Goal: Check status: Check status

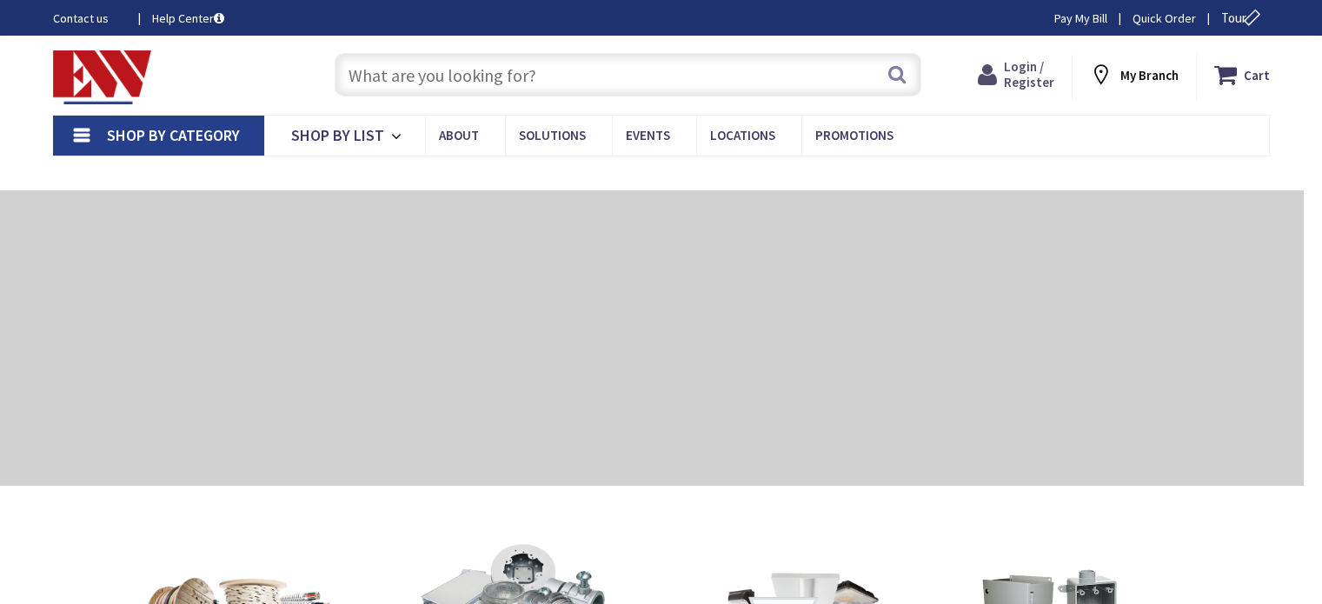
click at [995, 72] on icon at bounding box center [991, 74] width 26 height 31
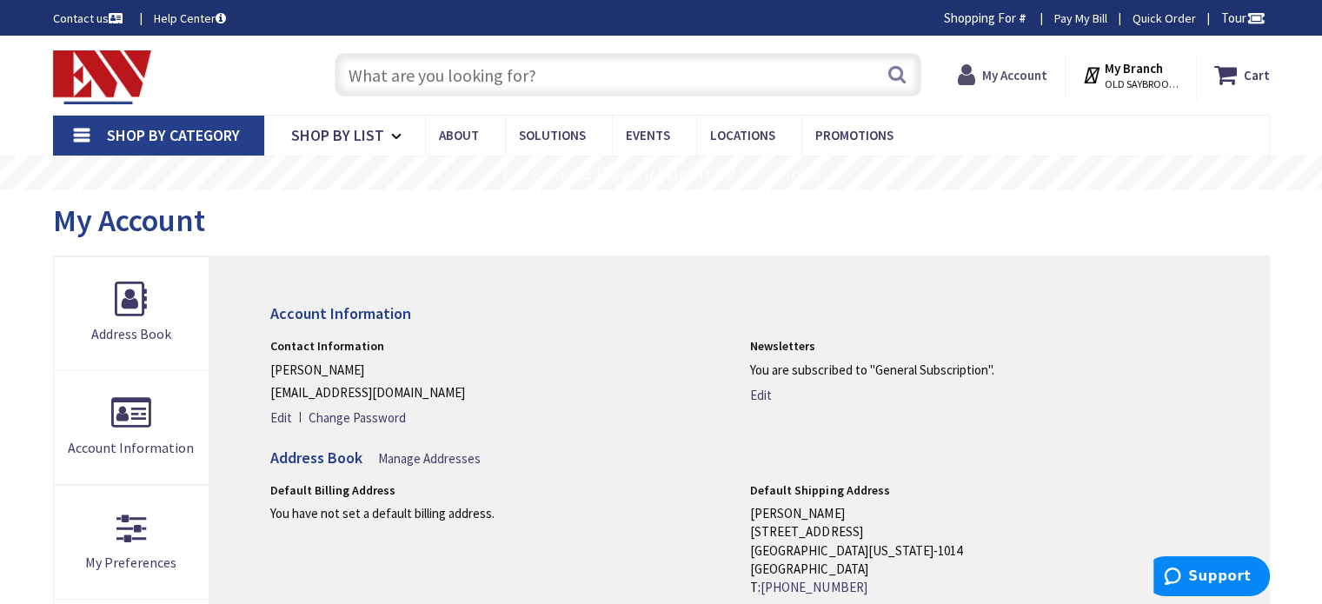
click at [966, 73] on icon at bounding box center [970, 74] width 24 height 31
click at [972, 76] on icon at bounding box center [962, 74] width 24 height 31
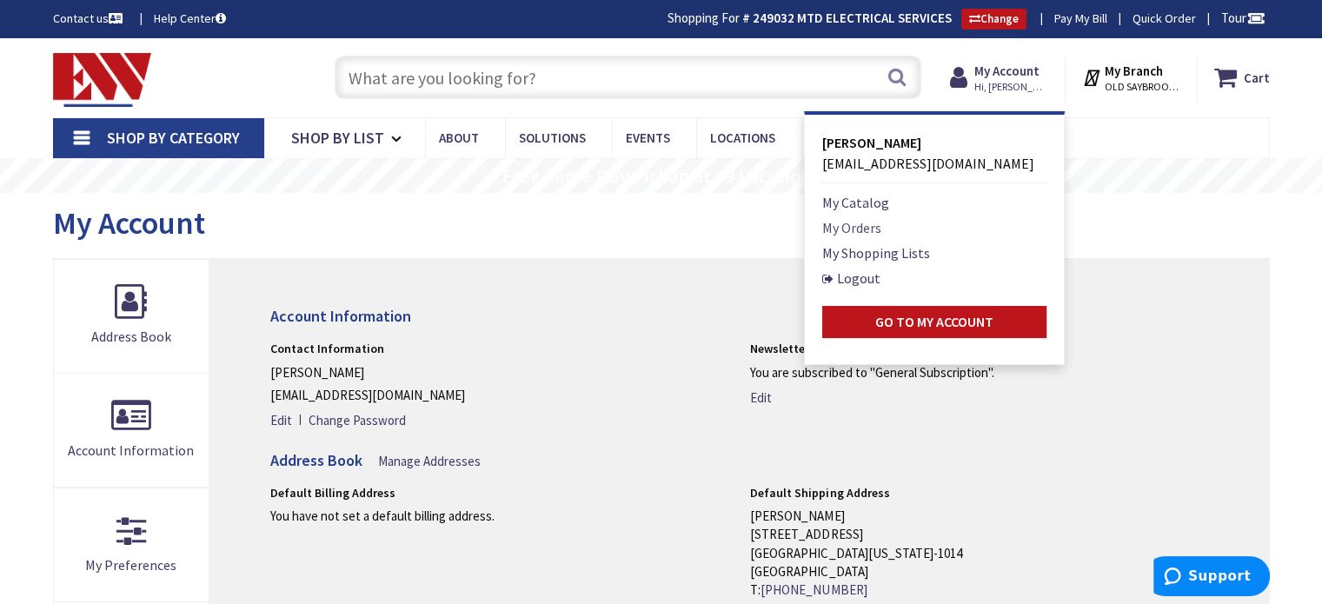
click at [864, 222] on link "My Orders" at bounding box center [851, 227] width 59 height 21
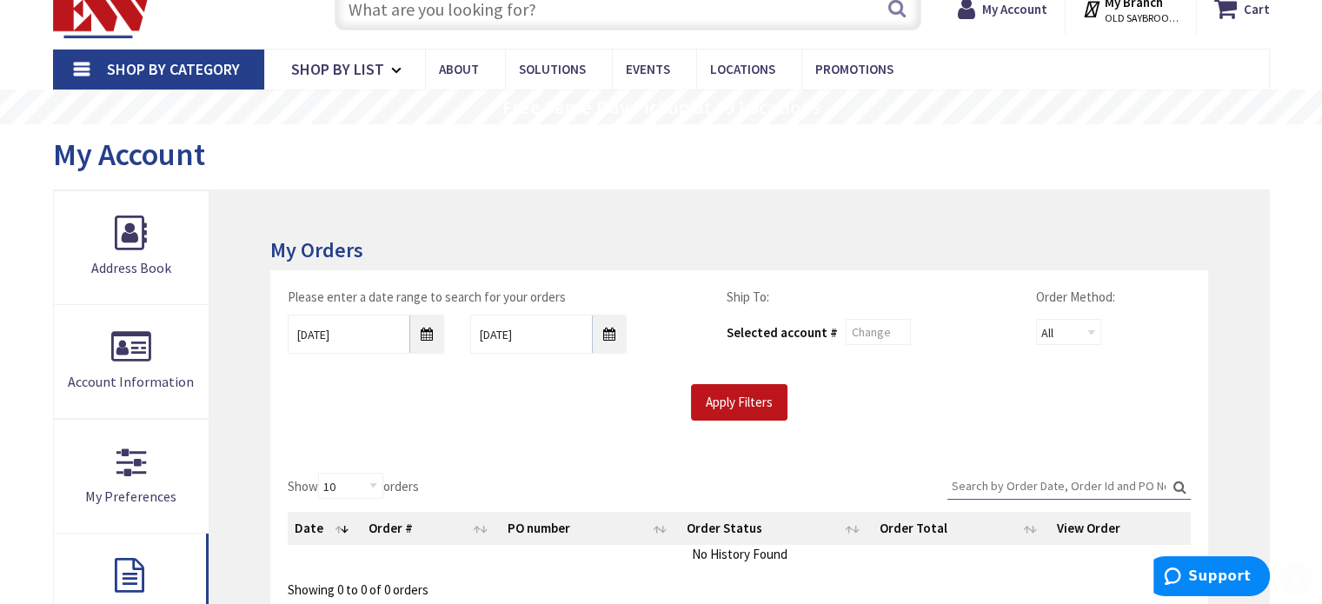
scroll to position [174, 0]
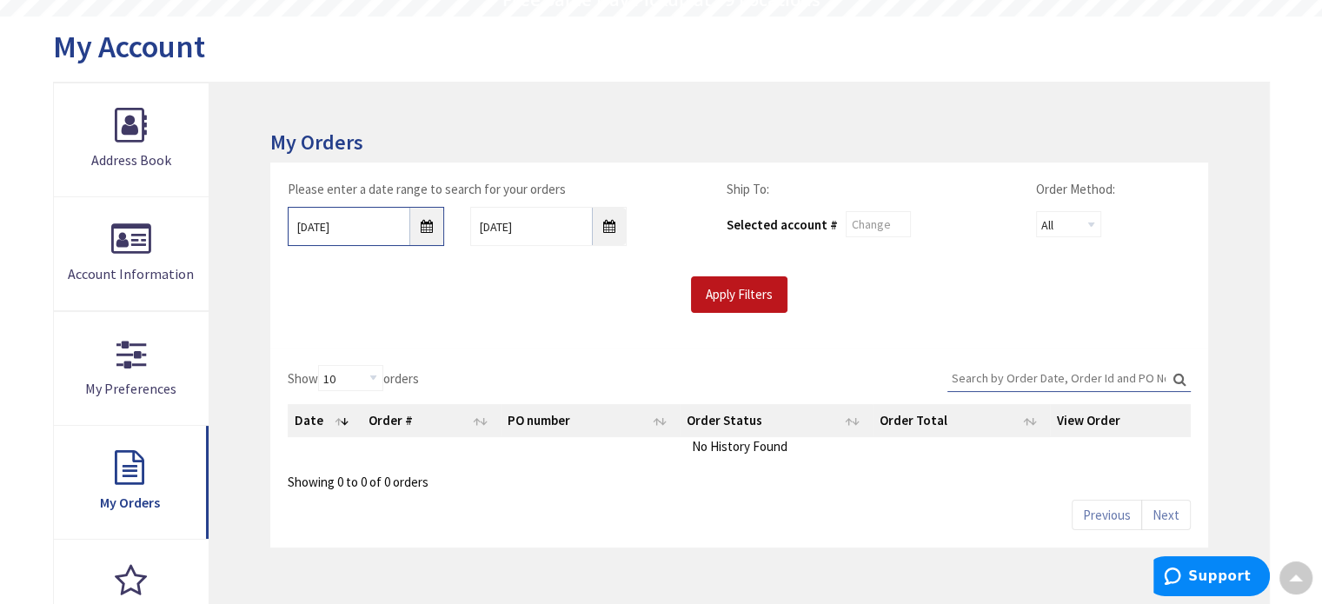
click at [426, 232] on input "10/1/2025" at bounding box center [366, 226] width 156 height 39
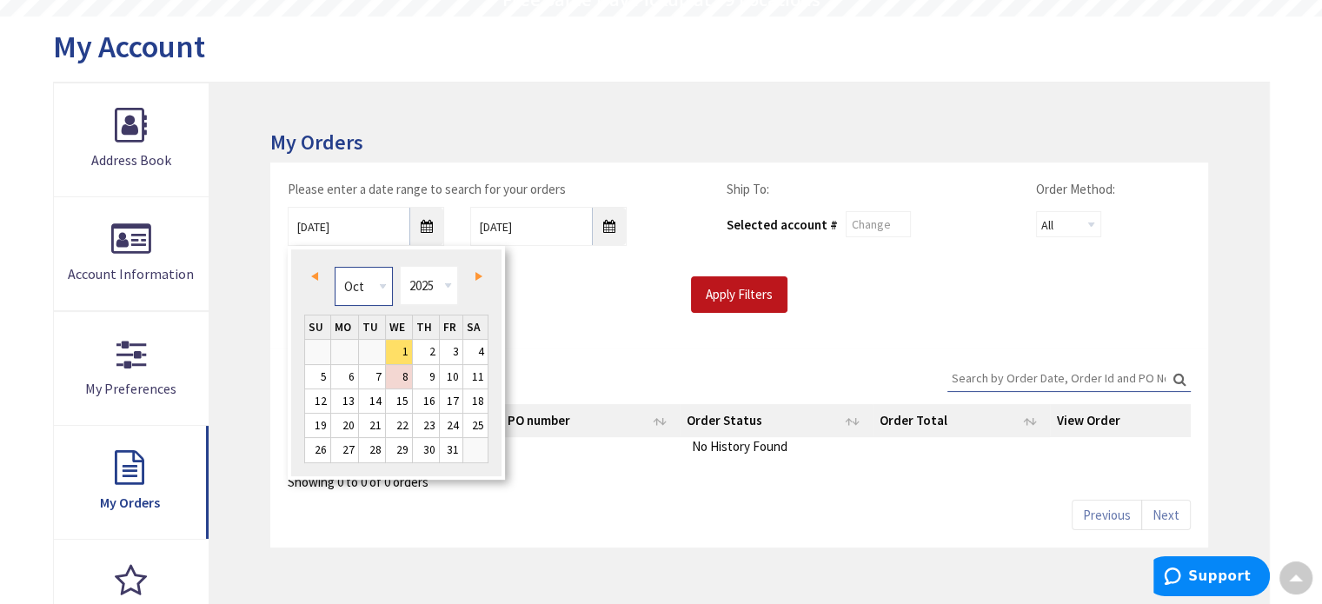
click at [384, 286] on select "Jan Feb Mar Apr May Jun Jul Aug Sep Oct Nov Dec" at bounding box center [364, 286] width 58 height 39
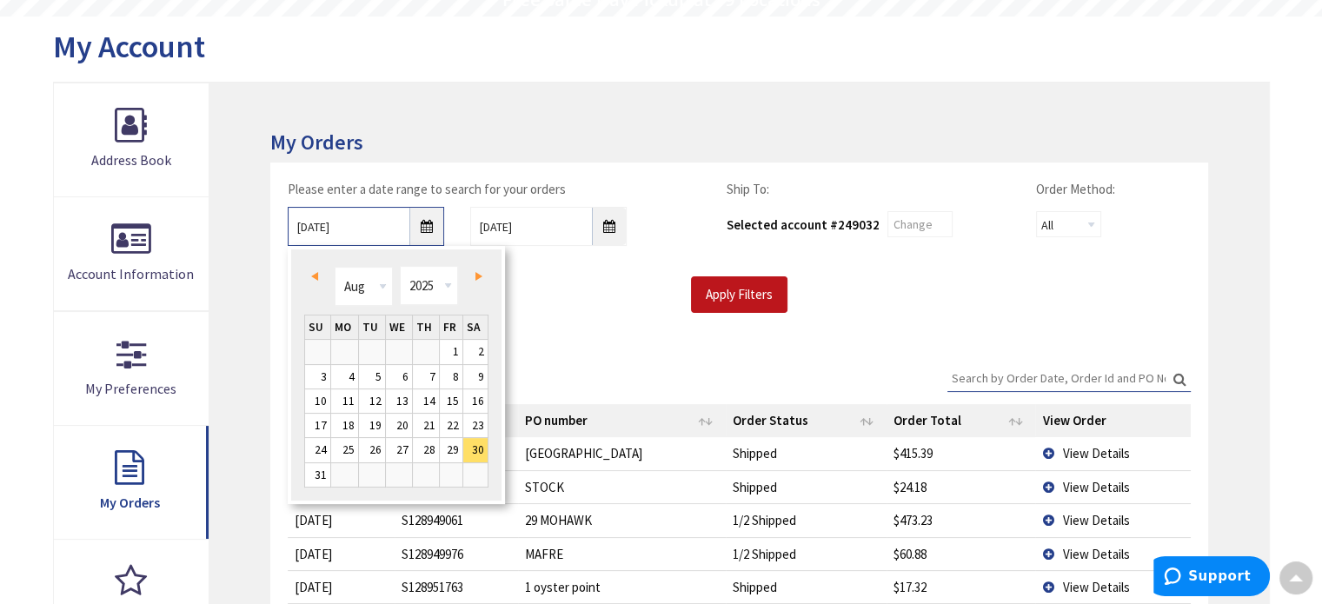
scroll to position [176, 0]
click at [382, 296] on select "Jan Feb Mar Apr May Jun Jul Aug Sep Oct Nov Dec" at bounding box center [364, 284] width 58 height 39
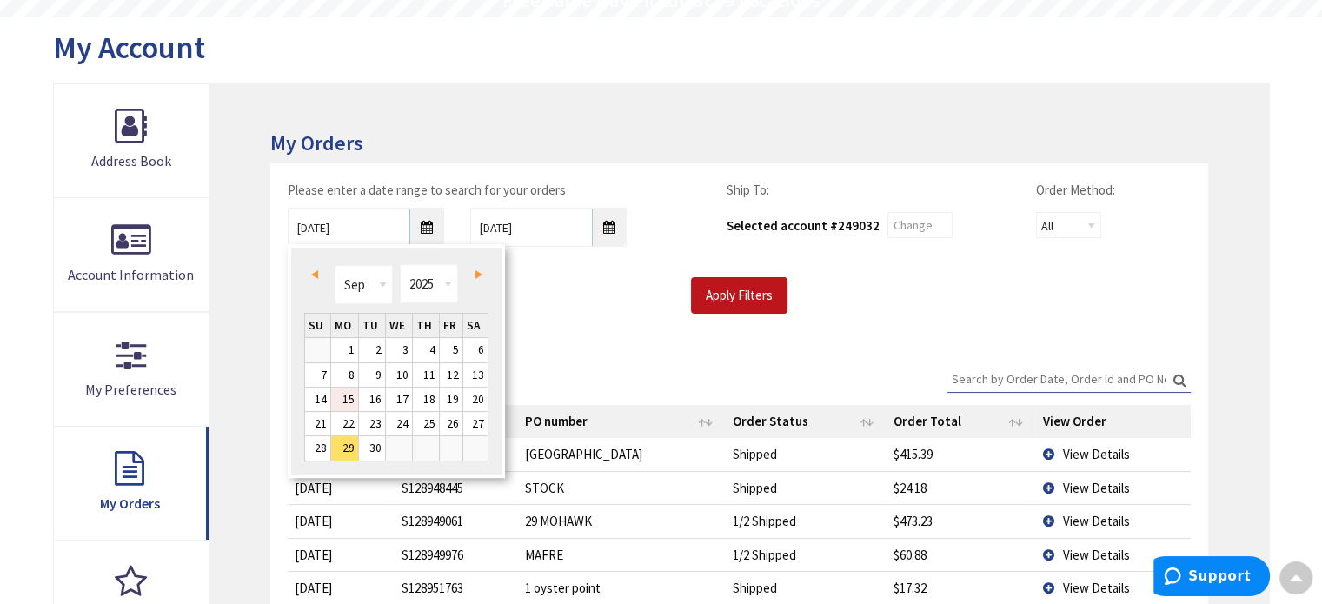
click at [352, 398] on link "15" at bounding box center [344, 399] width 27 height 23
type input "09/15/2025"
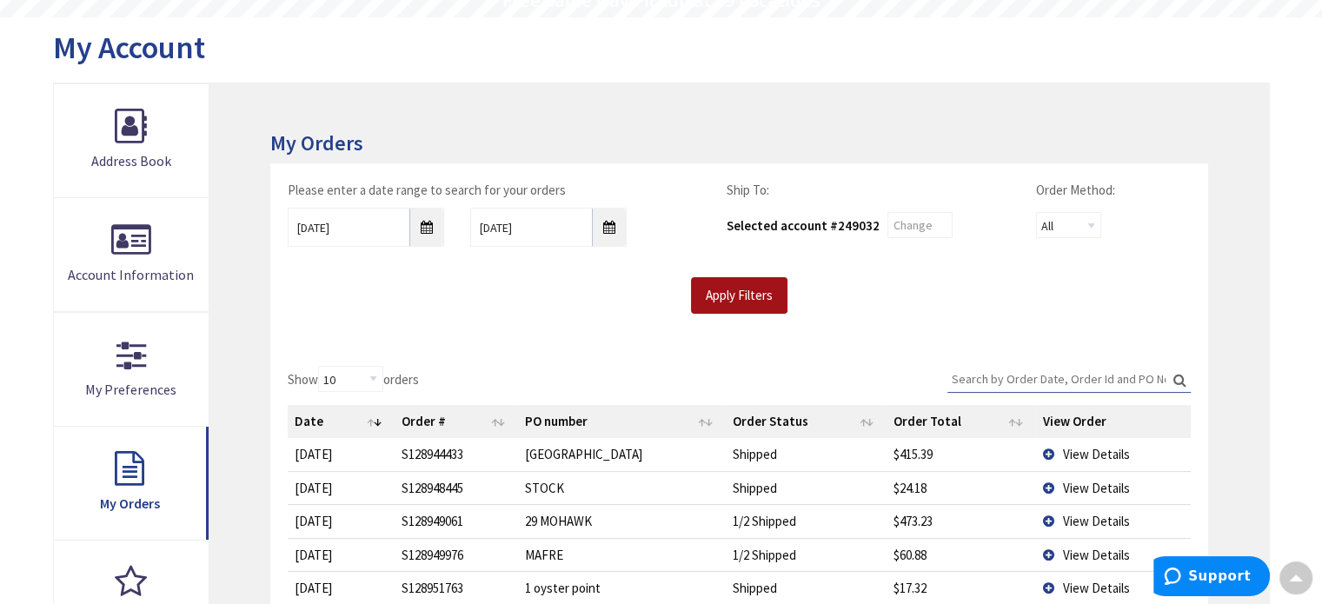
click at [734, 295] on input "Apply Filters" at bounding box center [739, 295] width 96 height 37
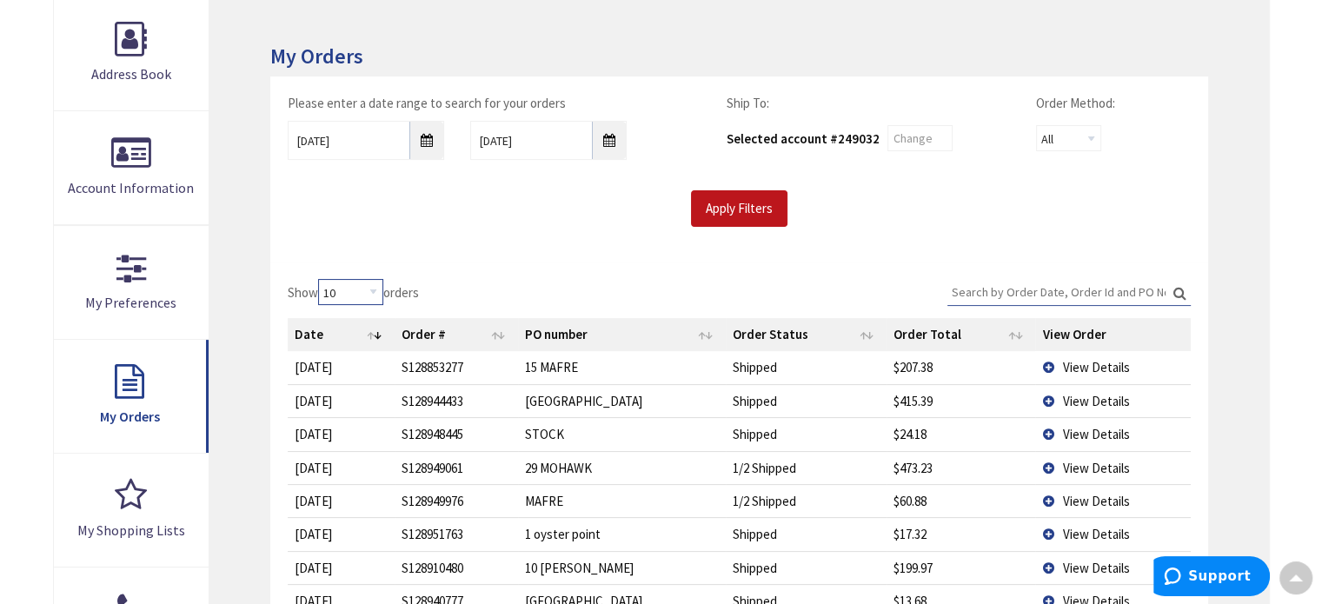
click at [376, 290] on select "10 25 50 100" at bounding box center [350, 292] width 65 height 26
select select "100"
click at [321, 279] on select "10 25 50 100" at bounding box center [350, 292] width 65 height 26
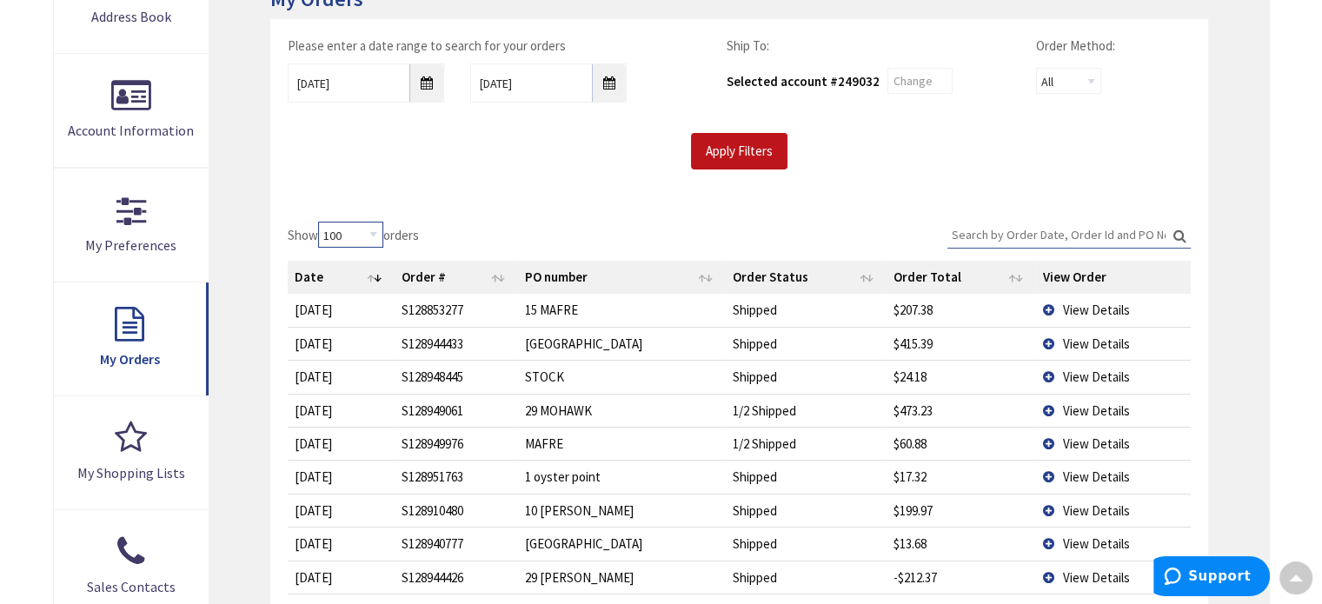
scroll to position [349, 0]
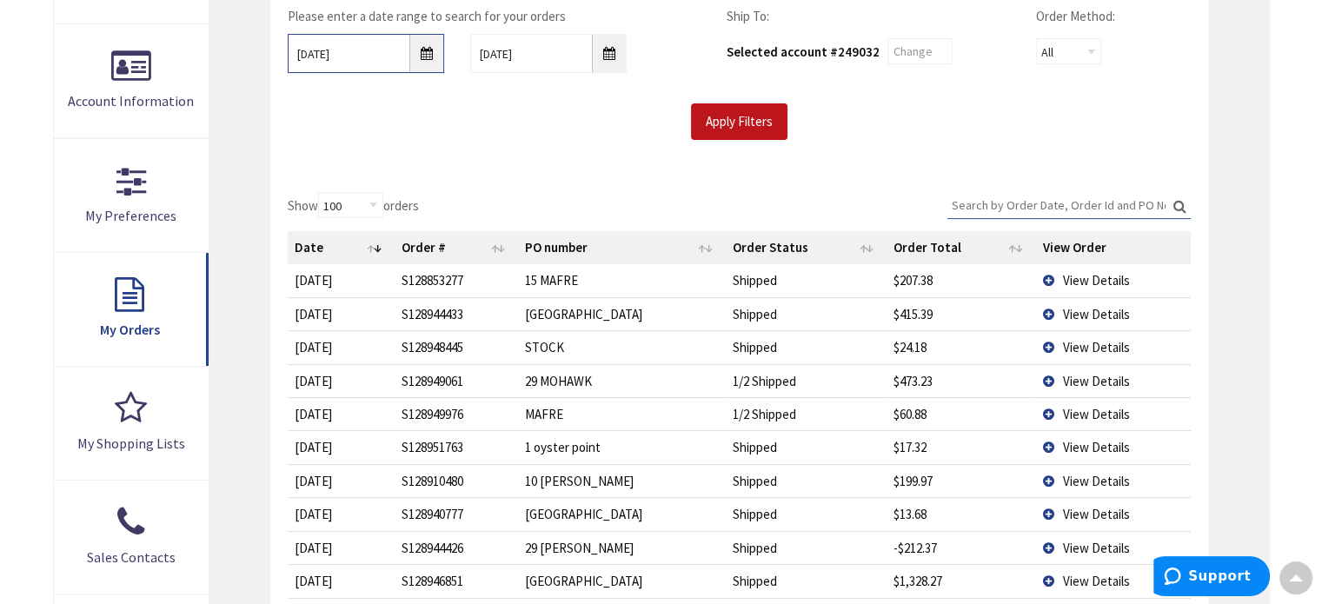
click at [423, 51] on input "09/15/2025" at bounding box center [366, 53] width 156 height 39
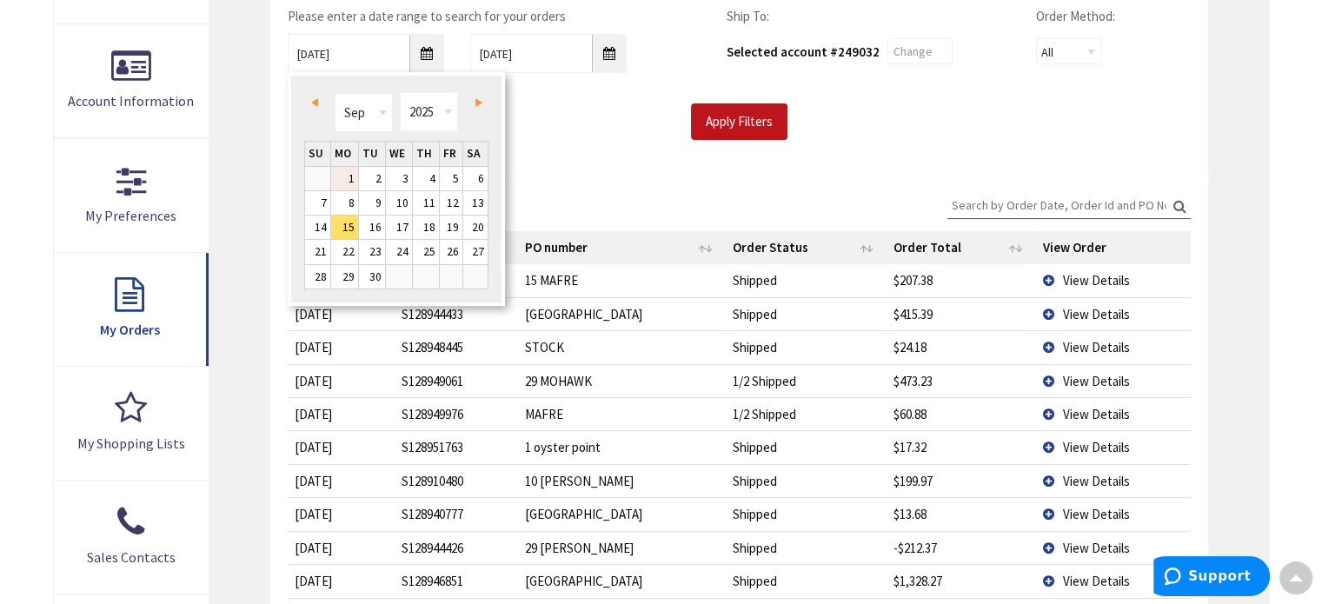
click at [355, 169] on link "1" at bounding box center [344, 178] width 27 height 23
type input "09/01/2025"
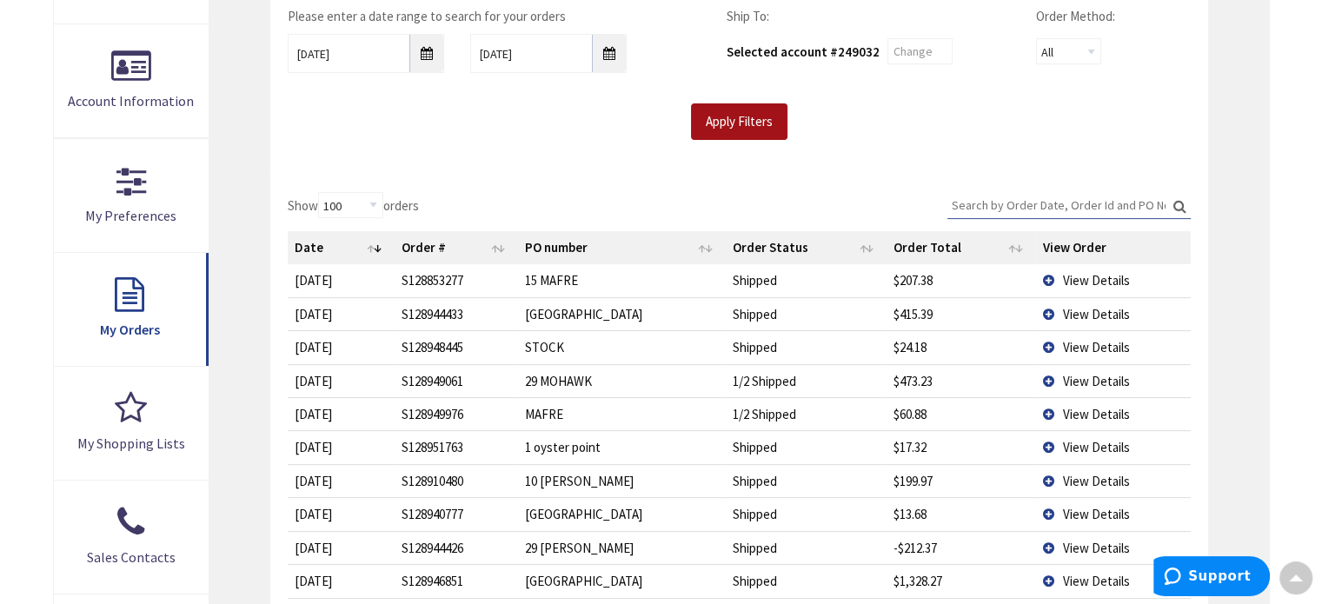
click at [747, 125] on input "Apply Filters" at bounding box center [739, 121] width 96 height 37
click at [376, 201] on select "10 25 50 100" at bounding box center [350, 205] width 65 height 26
select select "100"
click at [321, 192] on select "10 25 50 100" at bounding box center [350, 205] width 65 height 26
click at [372, 244] on th "Date" at bounding box center [341, 247] width 107 height 33
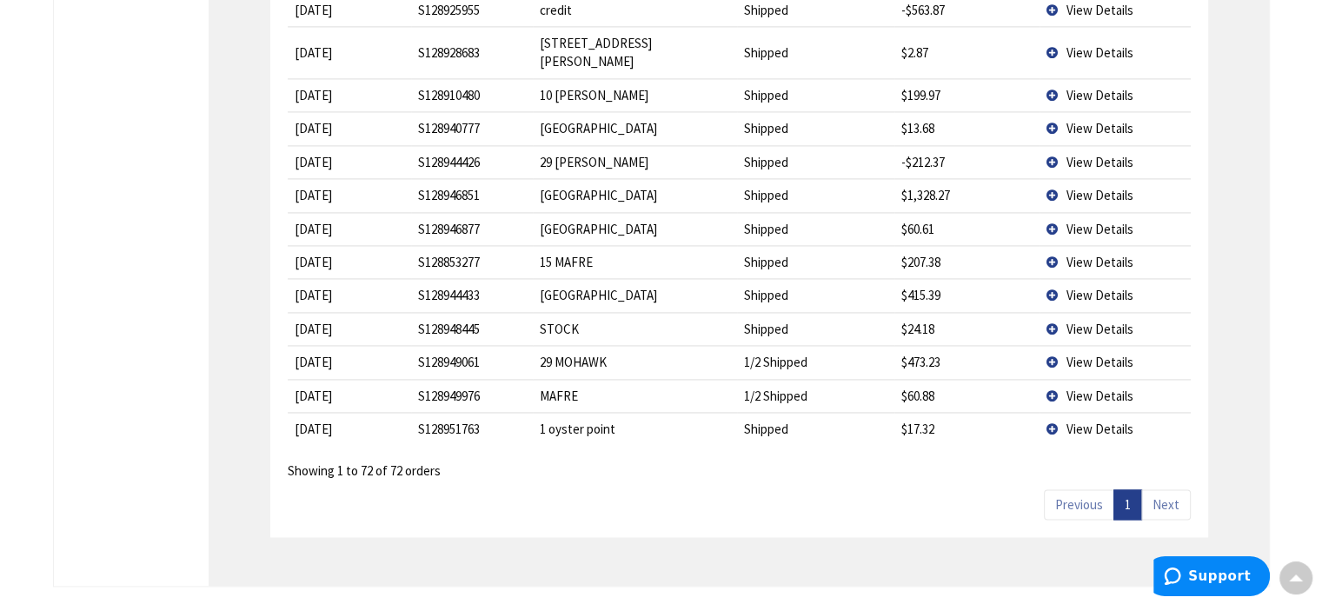
scroll to position [2696, 0]
